Goal: Information Seeking & Learning: Learn about a topic

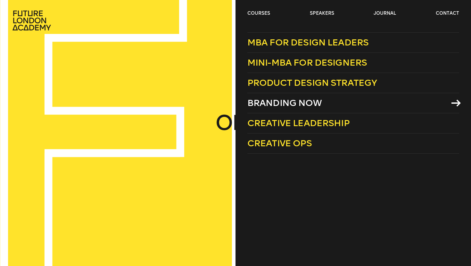
click at [303, 104] on span "Branding Now" at bounding box center [284, 103] width 74 height 11
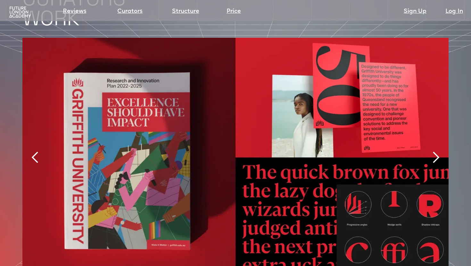
scroll to position [1333, 0]
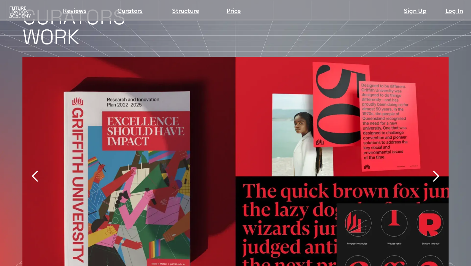
click at [436, 170] on div "next slide" at bounding box center [435, 176] width 13 height 13
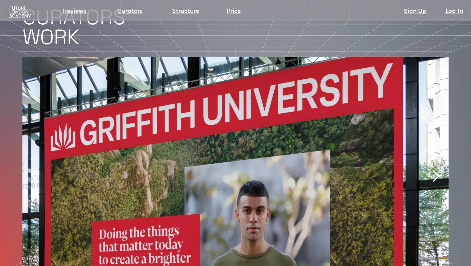
click at [436, 170] on div "next slide" at bounding box center [435, 176] width 13 height 13
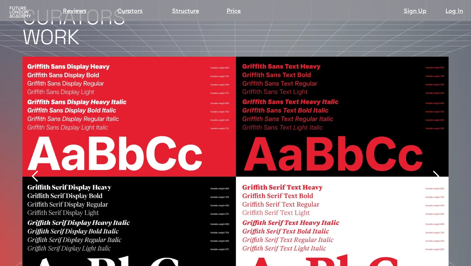
click at [436, 170] on div "next slide" at bounding box center [435, 176] width 13 height 13
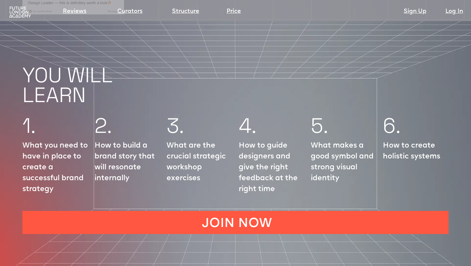
scroll to position [821, 0]
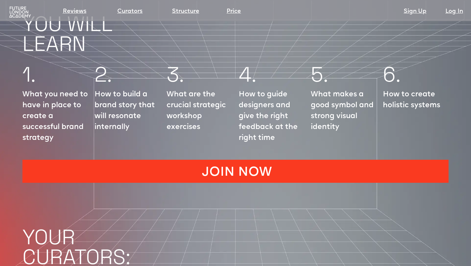
click at [222, 160] on link "JOIN NOW" at bounding box center [235, 171] width 426 height 23
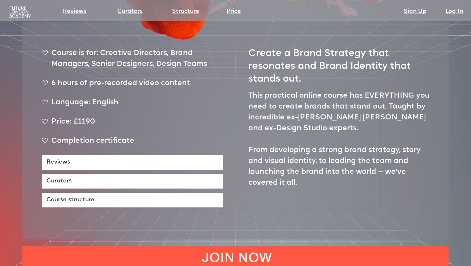
scroll to position [262, 0]
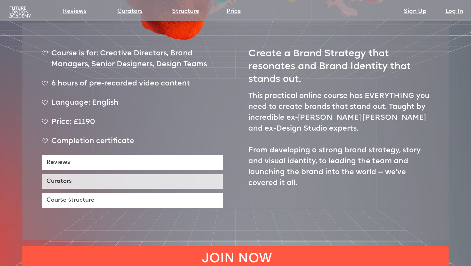
click at [133, 174] on link "Curators" at bounding box center [132, 181] width 181 height 15
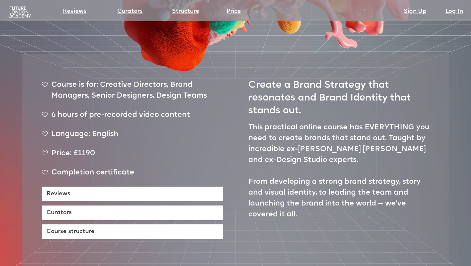
scroll to position [252, 0]
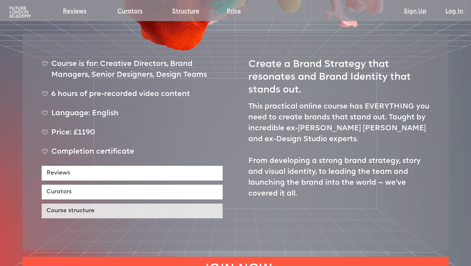
click at [88, 204] on link "Course structure" at bounding box center [132, 211] width 181 height 15
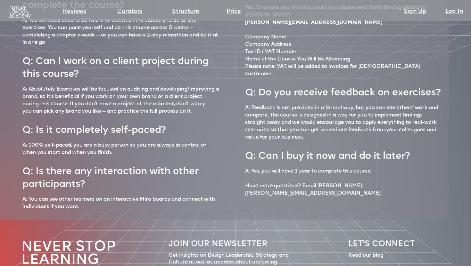
scroll to position [2733, 0]
